Goal: Navigation & Orientation: Go to known website

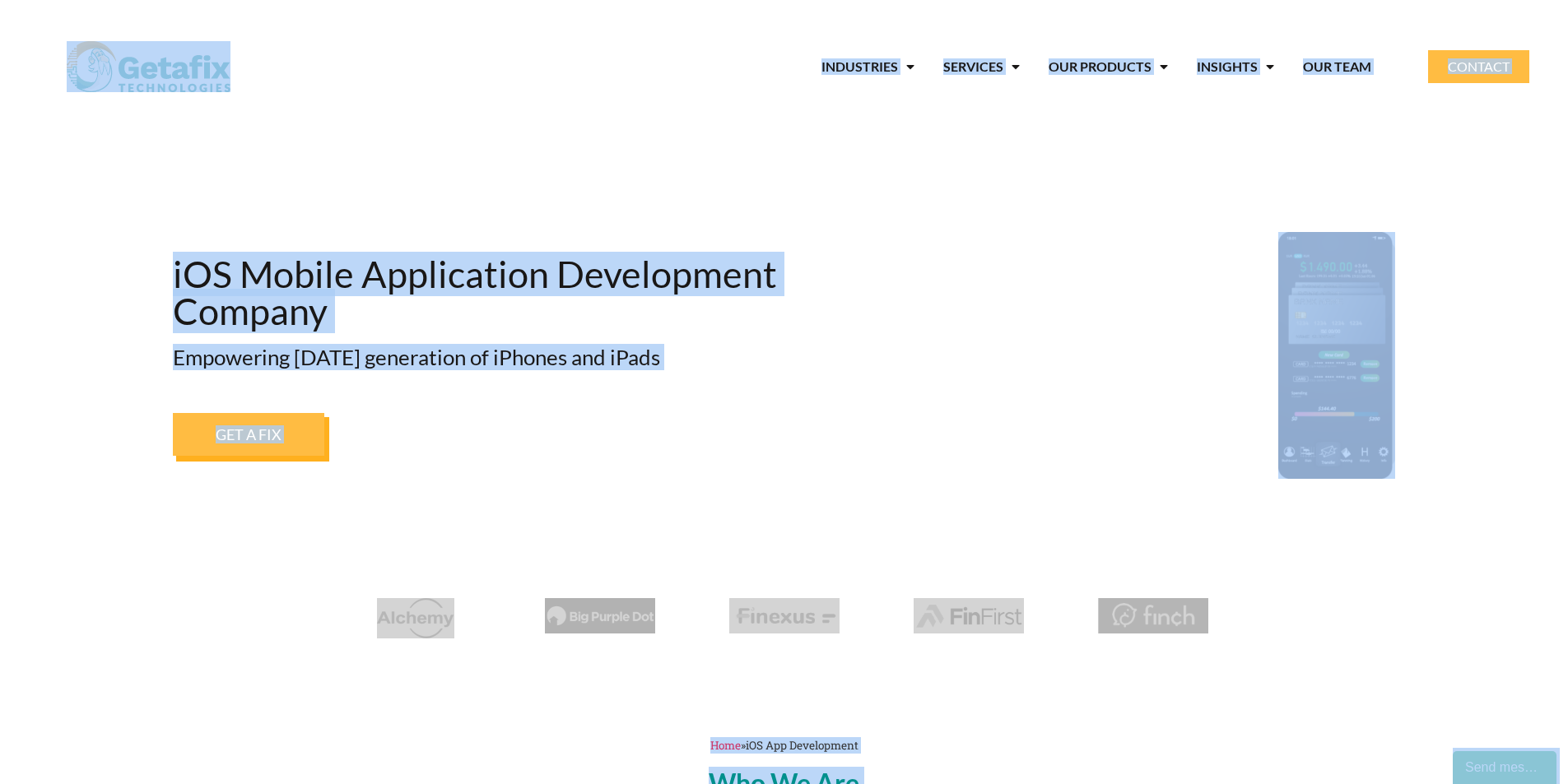
click at [131, 71] on img at bounding box center [148, 66] width 164 height 51
